Goal: Check status: Check status

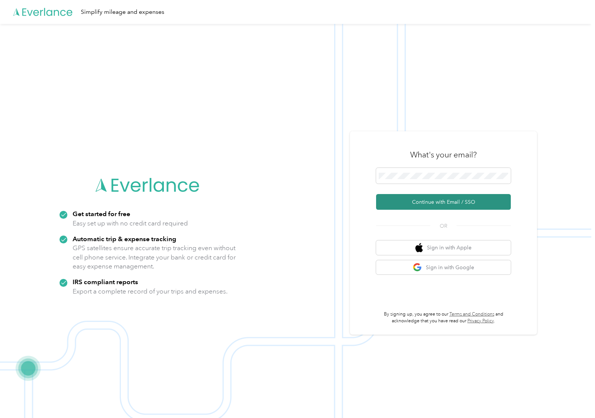
click at [424, 202] on button "Continue with Email / SSO" at bounding box center [443, 202] width 135 height 16
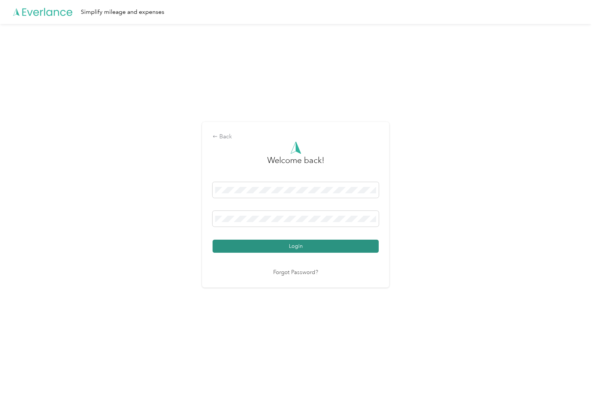
click at [293, 248] on button "Login" at bounding box center [296, 246] width 166 height 13
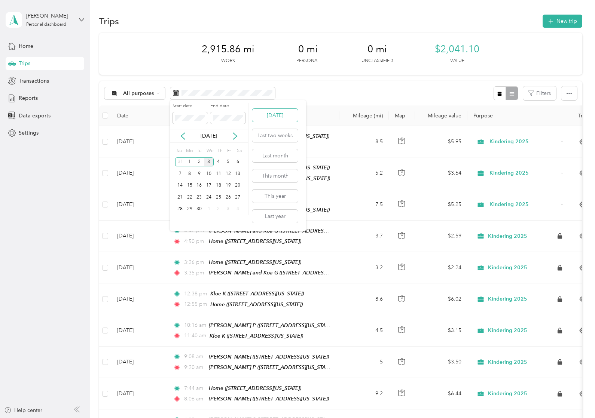
click at [272, 116] on button "[DATE]" at bounding box center [275, 115] width 46 height 13
